Goal: Find contact information: Find contact information

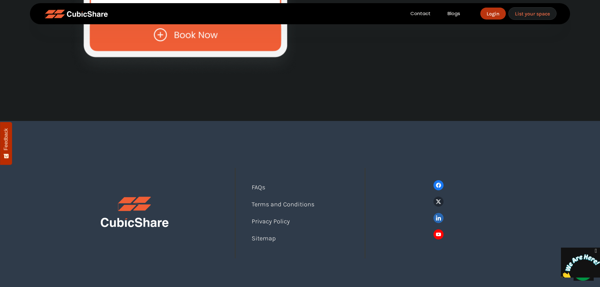
scroll to position [2723, 0]
click at [597, 251] on icon "Close" at bounding box center [596, 251] width 6 height 7
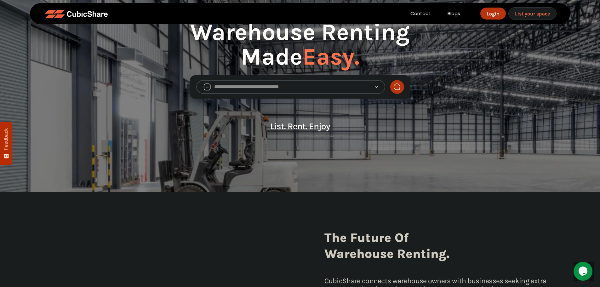
scroll to position [0, 0]
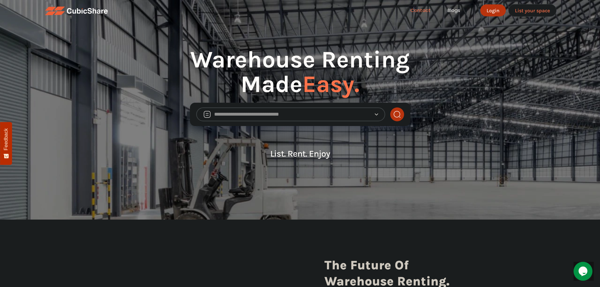
click at [416, 12] on link "Contact" at bounding box center [420, 10] width 37 height 7
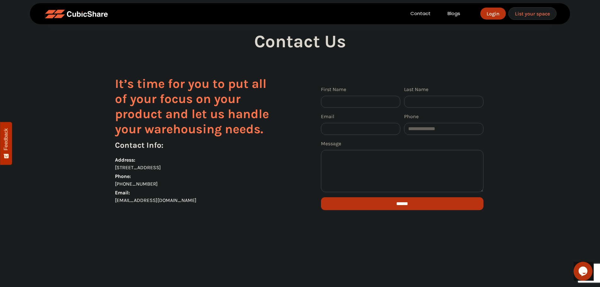
click at [585, 271] on icon "$i18n('chat', 'chat_widget')" at bounding box center [583, 270] width 9 height 9
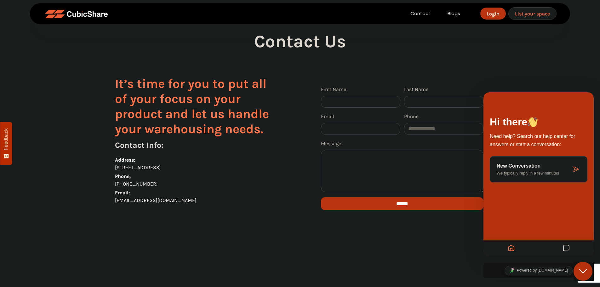
click at [530, 166] on p "New Conversation" at bounding box center [534, 166] width 75 height 6
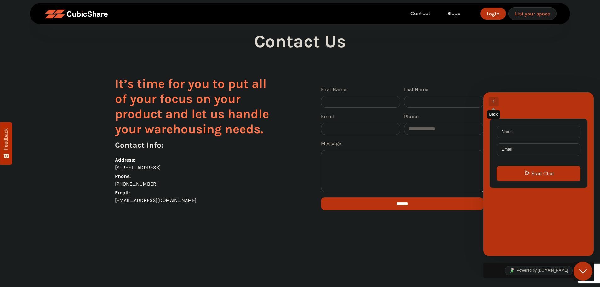
click at [494, 98] on button "Back" at bounding box center [494, 101] width 10 height 9
